Goal: Transaction & Acquisition: Purchase product/service

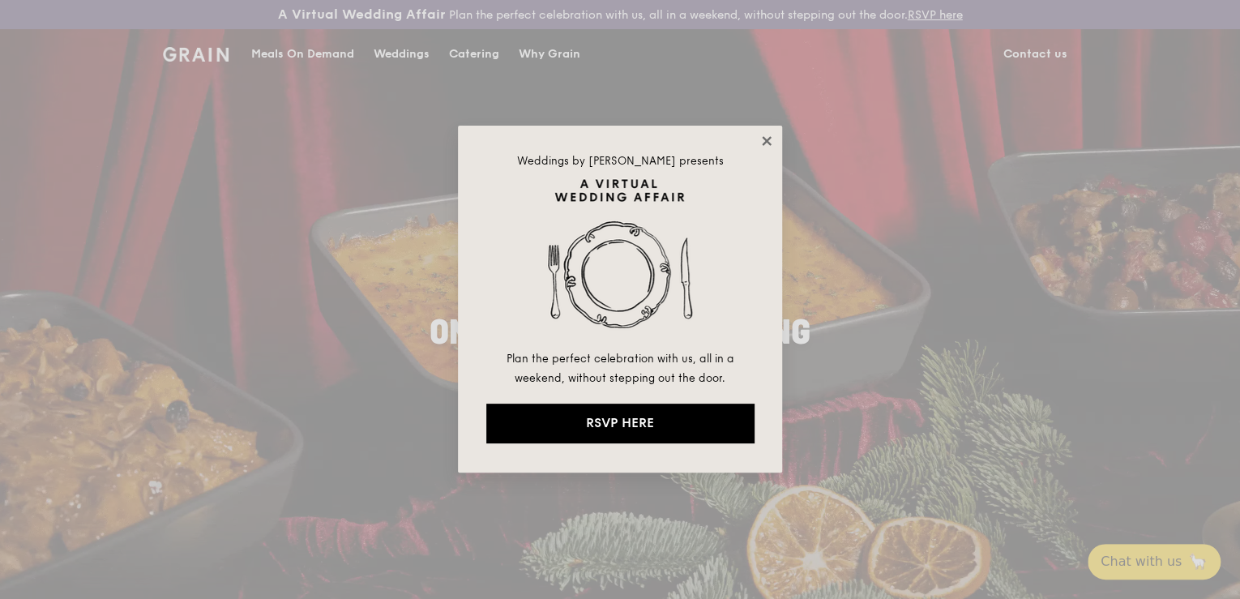
click at [760, 146] on icon at bounding box center [767, 141] width 15 height 15
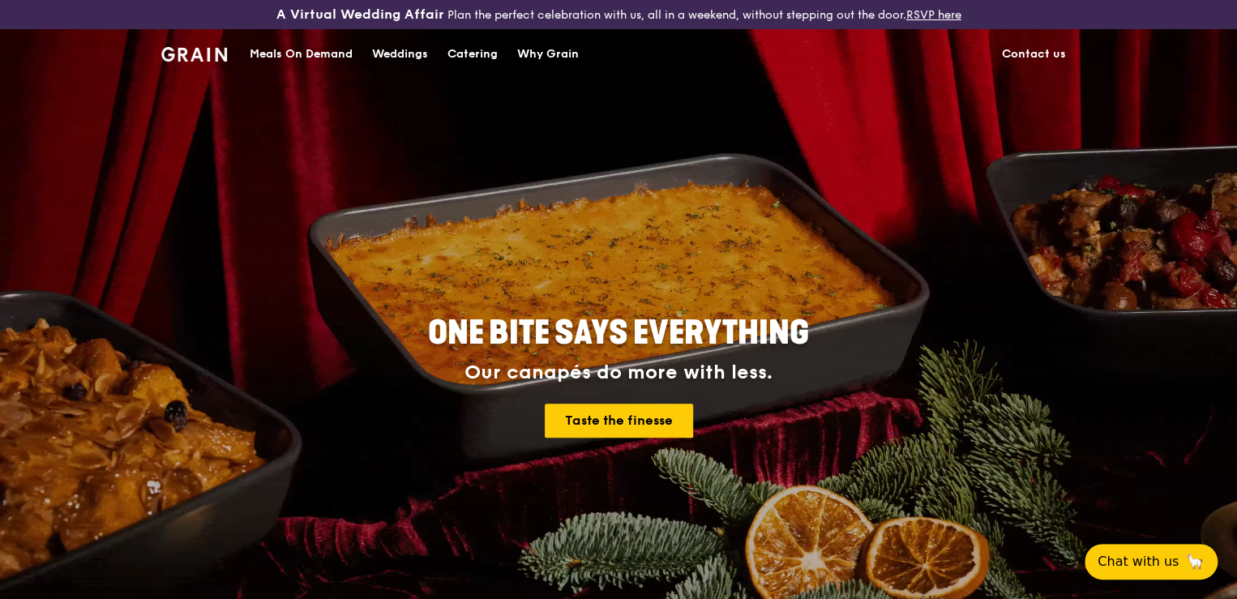
click at [295, 46] on div "Meals On Demand" at bounding box center [301, 54] width 103 height 49
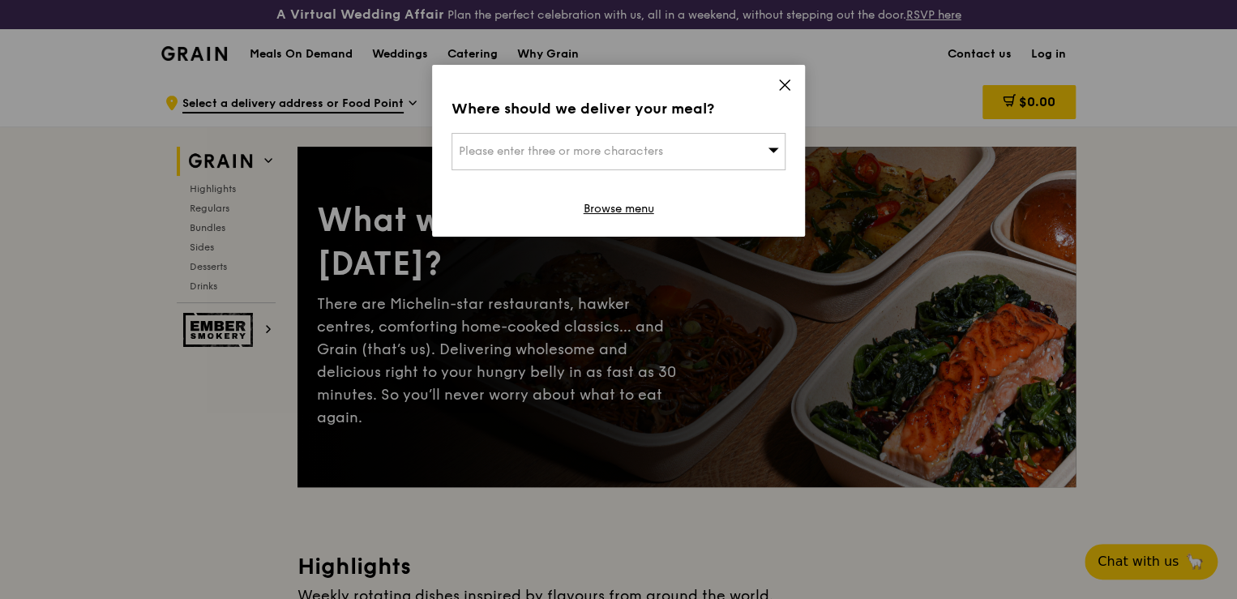
click at [788, 82] on icon at bounding box center [785, 85] width 10 height 10
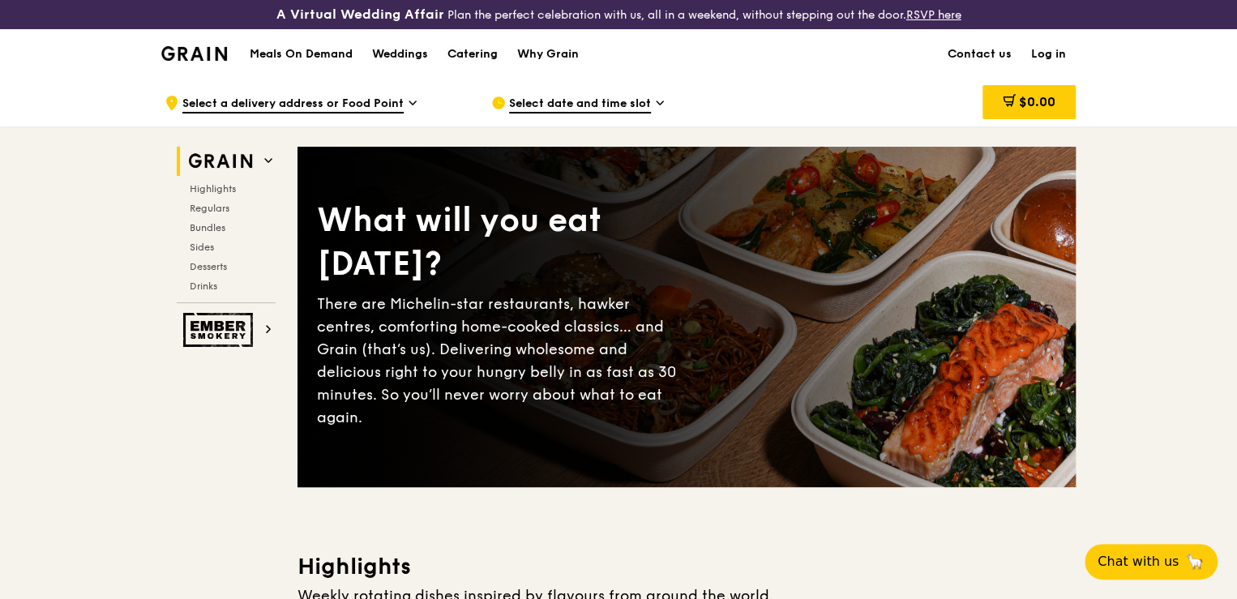
click at [486, 55] on div "Catering" at bounding box center [473, 54] width 50 height 49
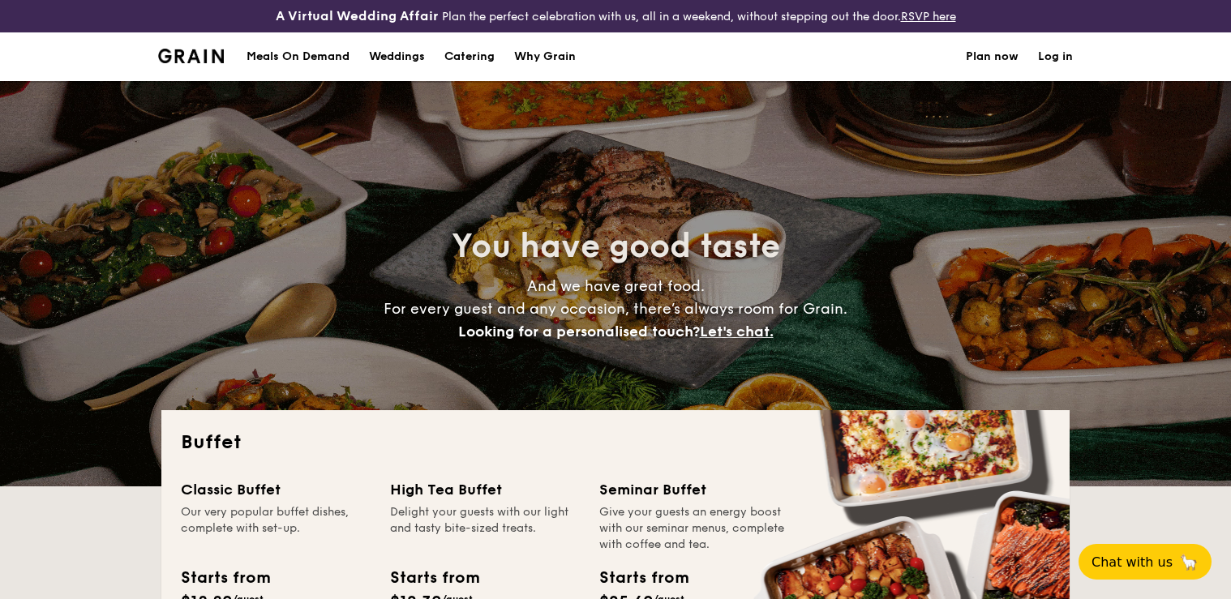
select select
click at [310, 56] on div "Meals On Demand" at bounding box center [297, 56] width 103 height 49
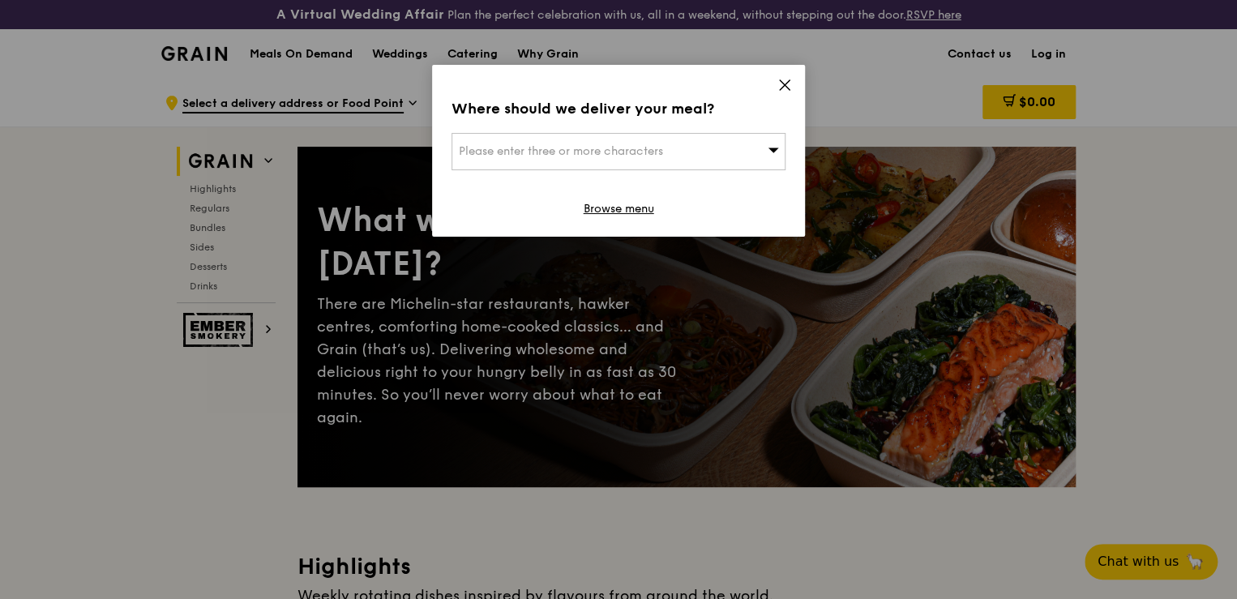
click at [784, 81] on icon at bounding box center [785, 85] width 15 height 15
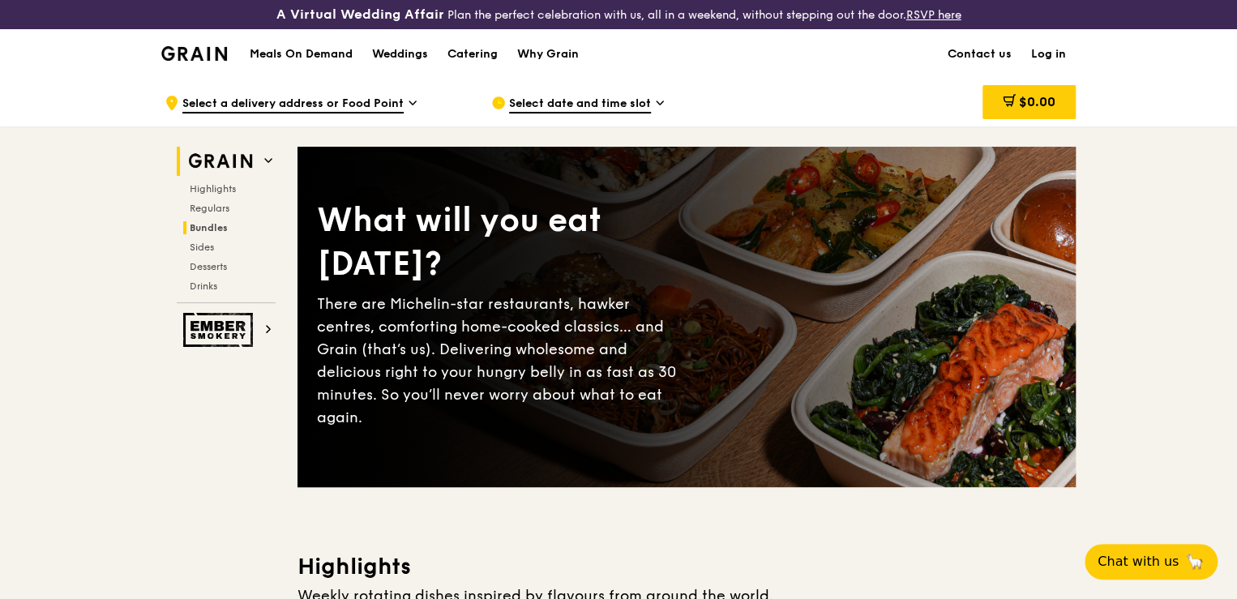
click at [221, 222] on span "Bundles" at bounding box center [209, 227] width 38 height 11
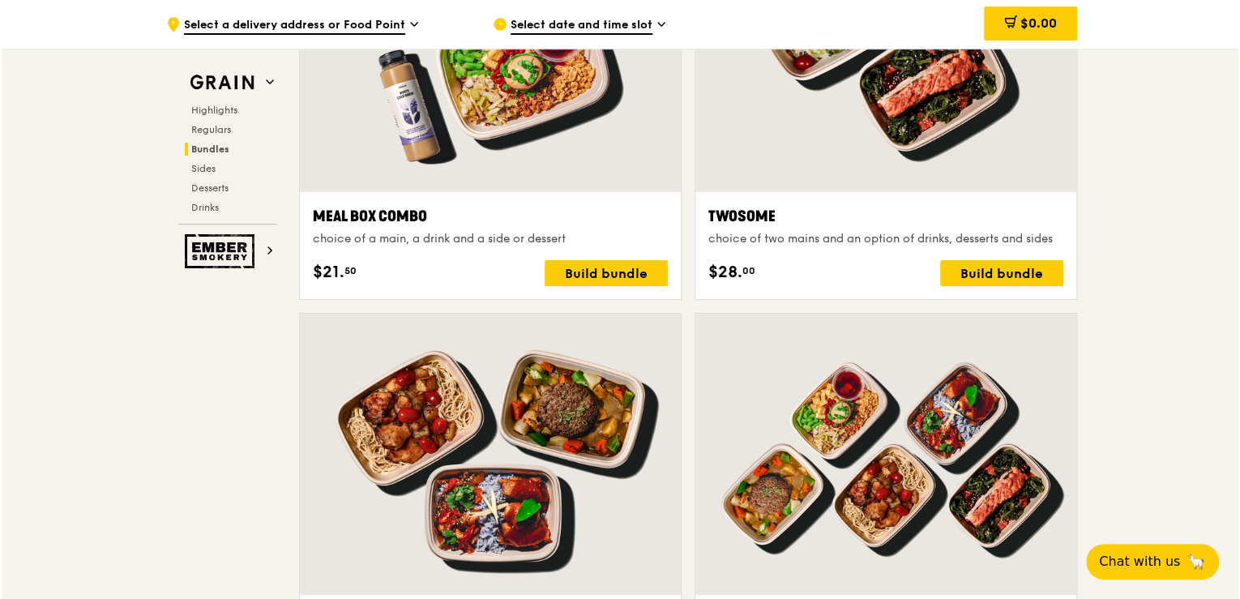
scroll to position [2543, 0]
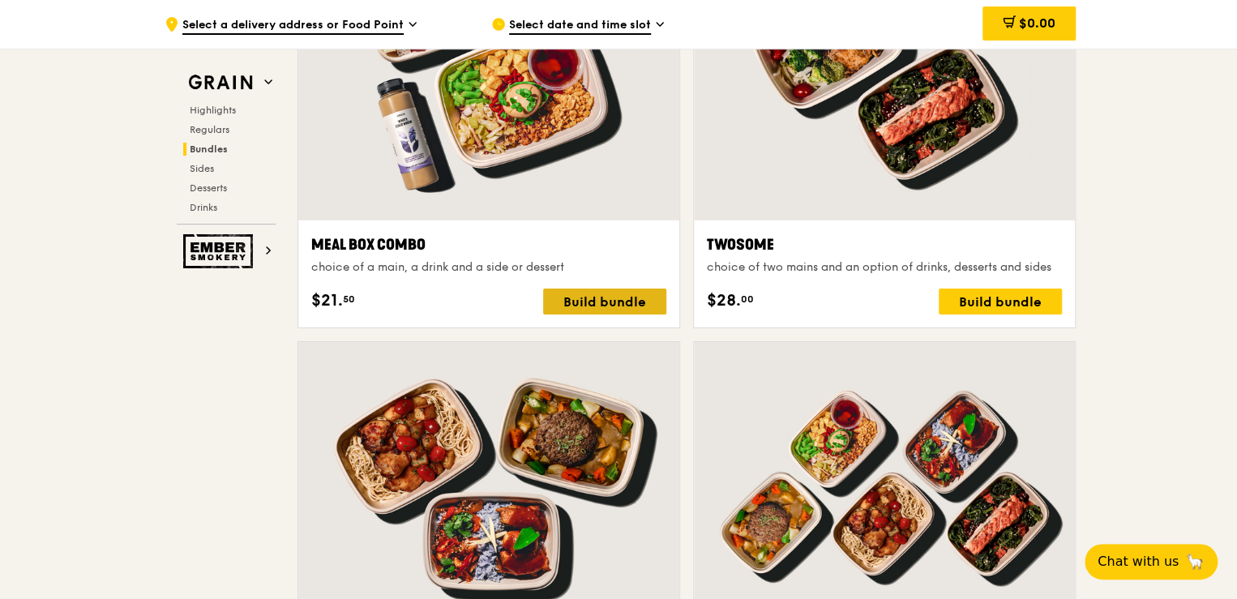
click at [606, 300] on div "Build bundle" at bounding box center [604, 302] width 123 height 26
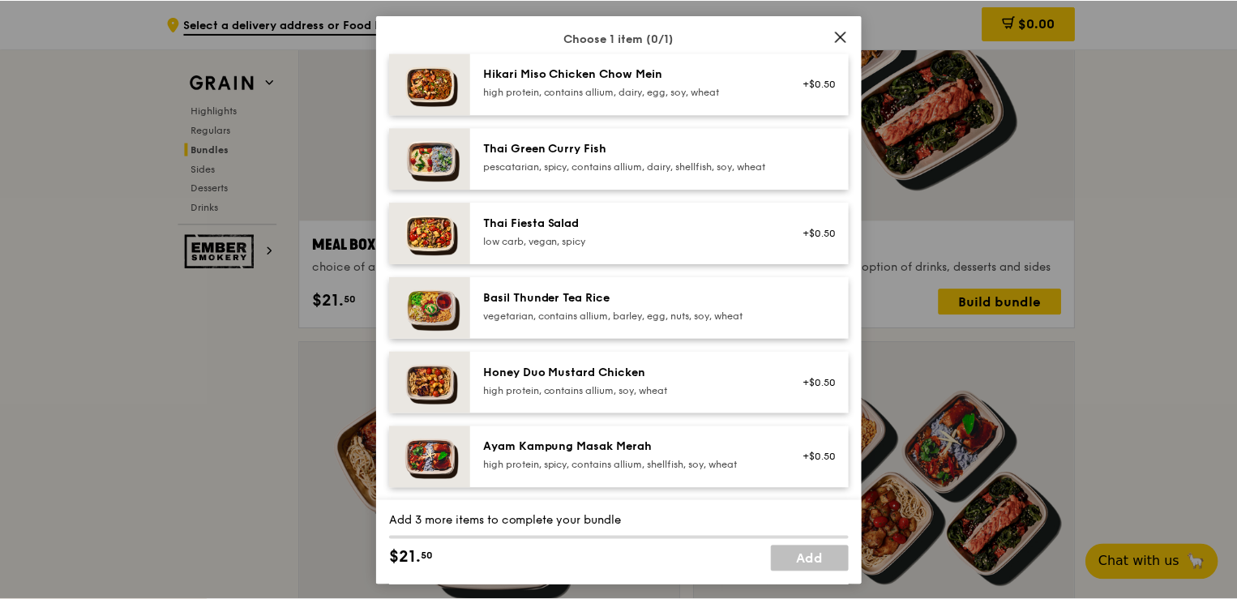
scroll to position [259, 0]
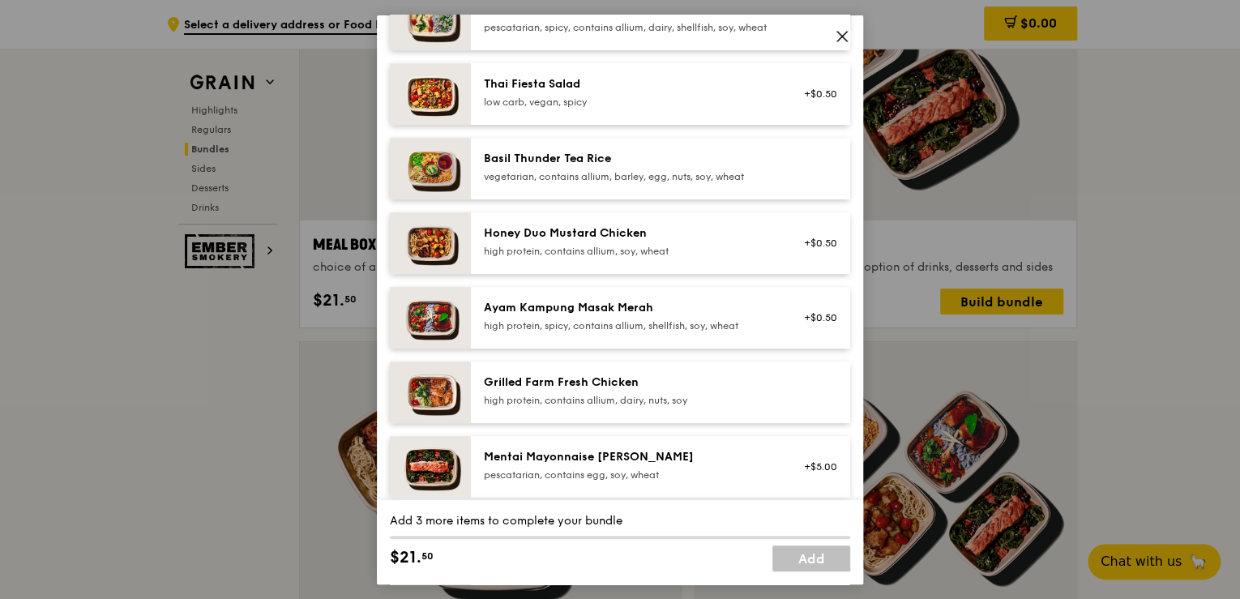
click at [842, 39] on icon at bounding box center [842, 35] width 15 height 15
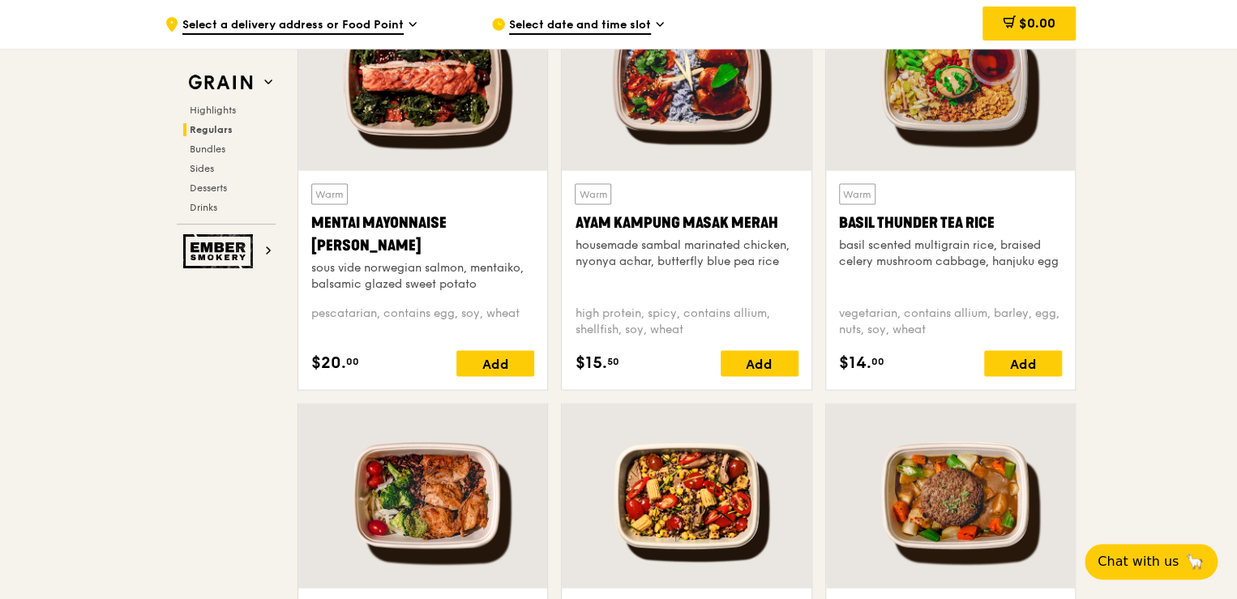
scroll to position [1505, 0]
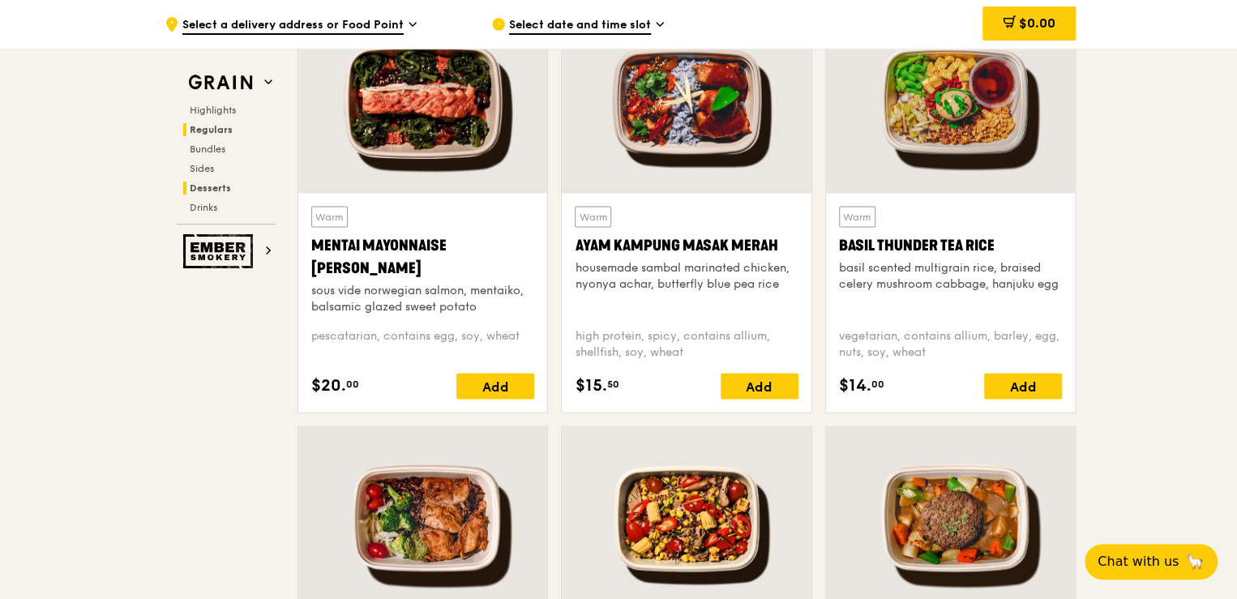
click at [223, 182] on span "Desserts" at bounding box center [210, 187] width 41 height 11
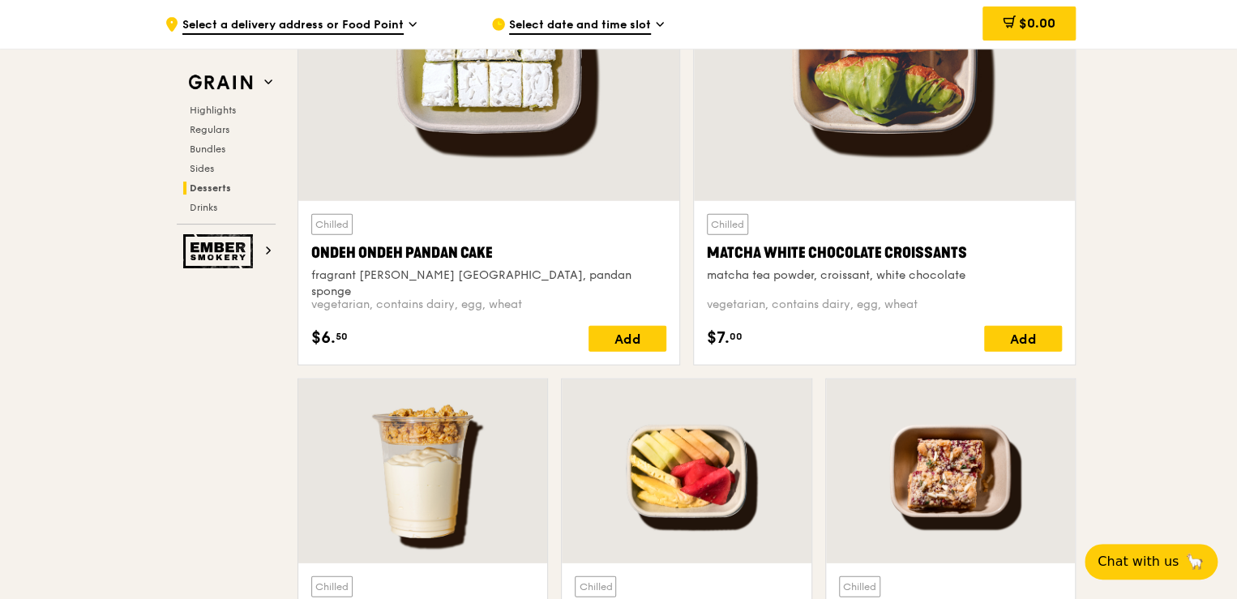
scroll to position [4827, 0]
